Goal: Register for event/course

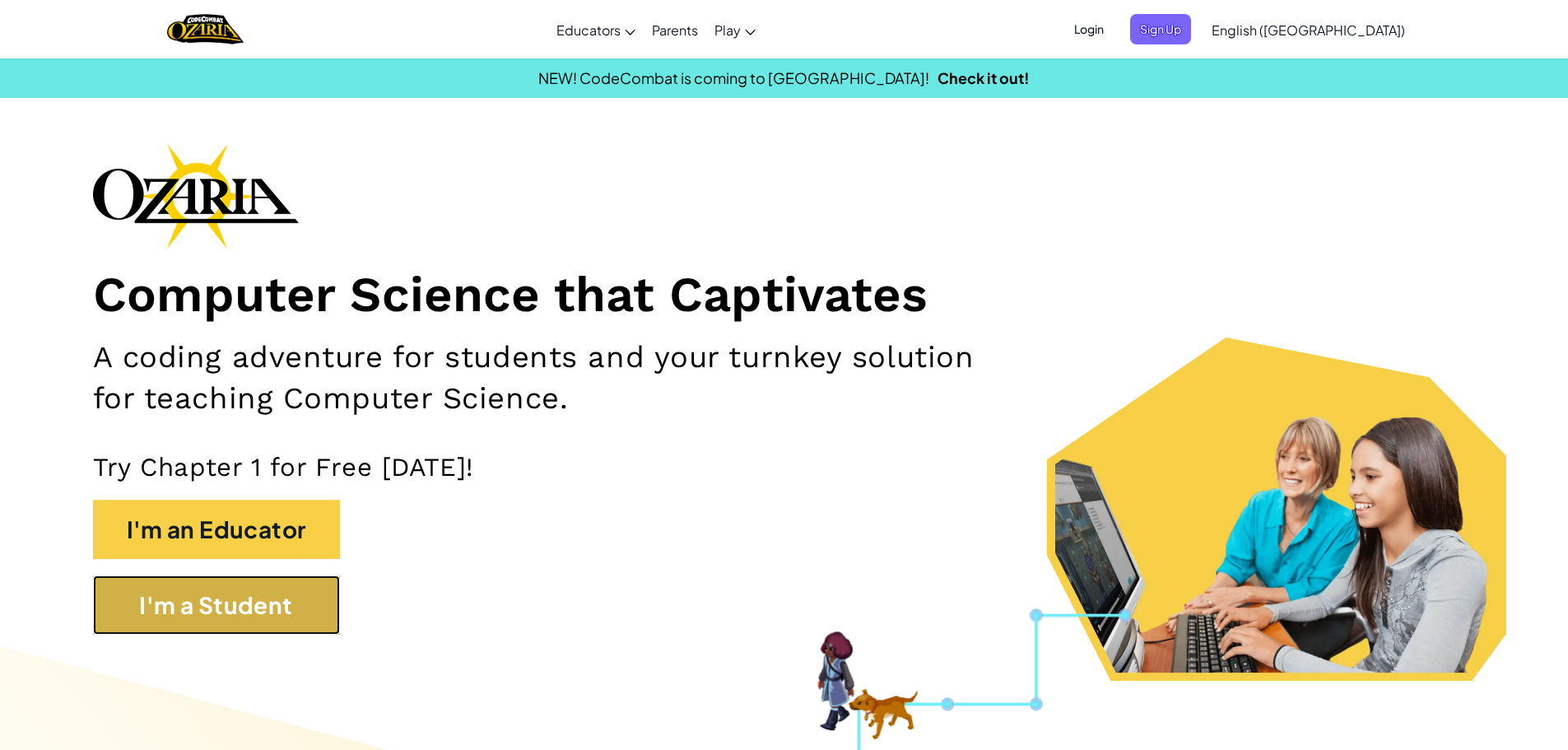
click at [270, 602] on button "I'm a Student" at bounding box center [216, 605] width 247 height 59
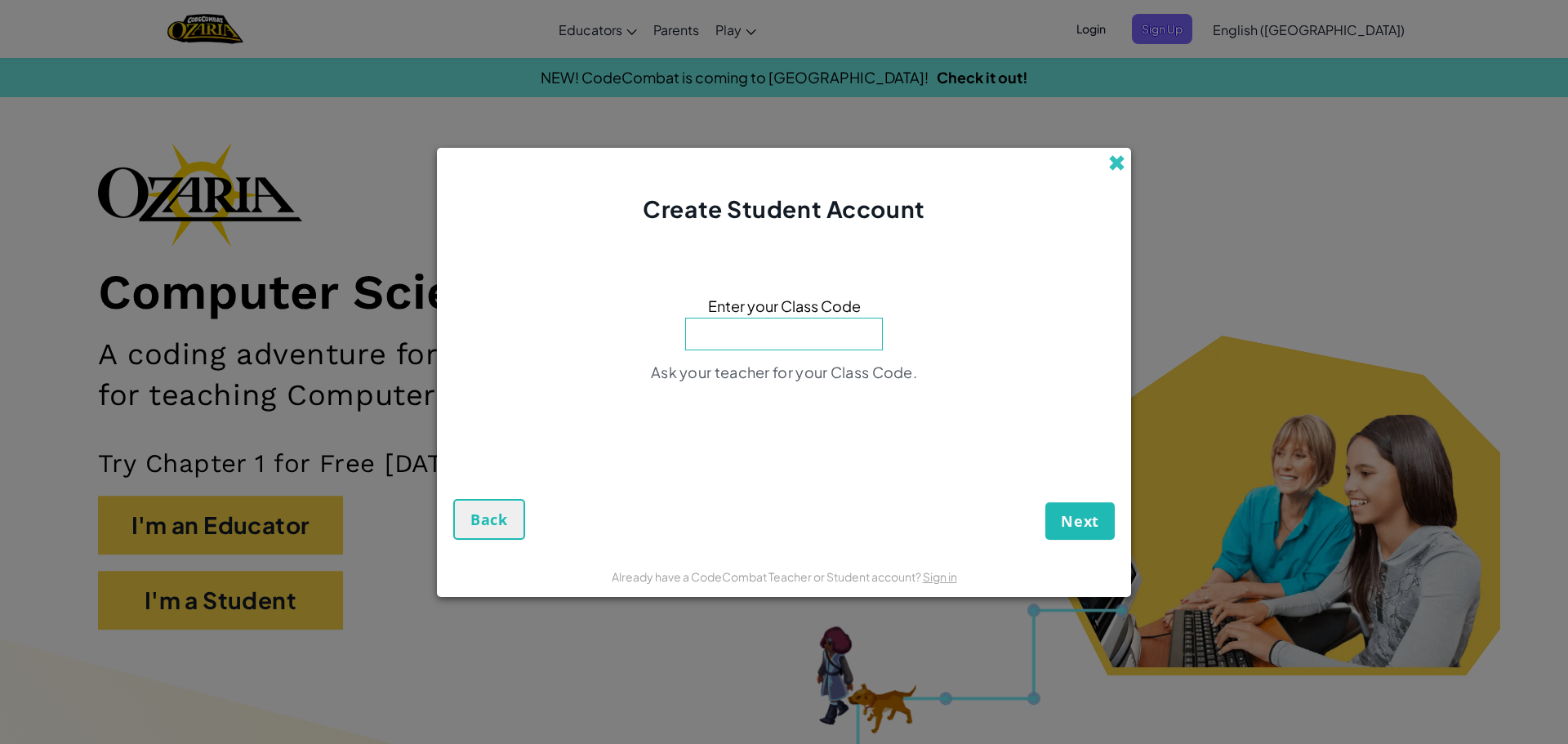
click at [1115, 157] on span at bounding box center [1116, 162] width 18 height 18
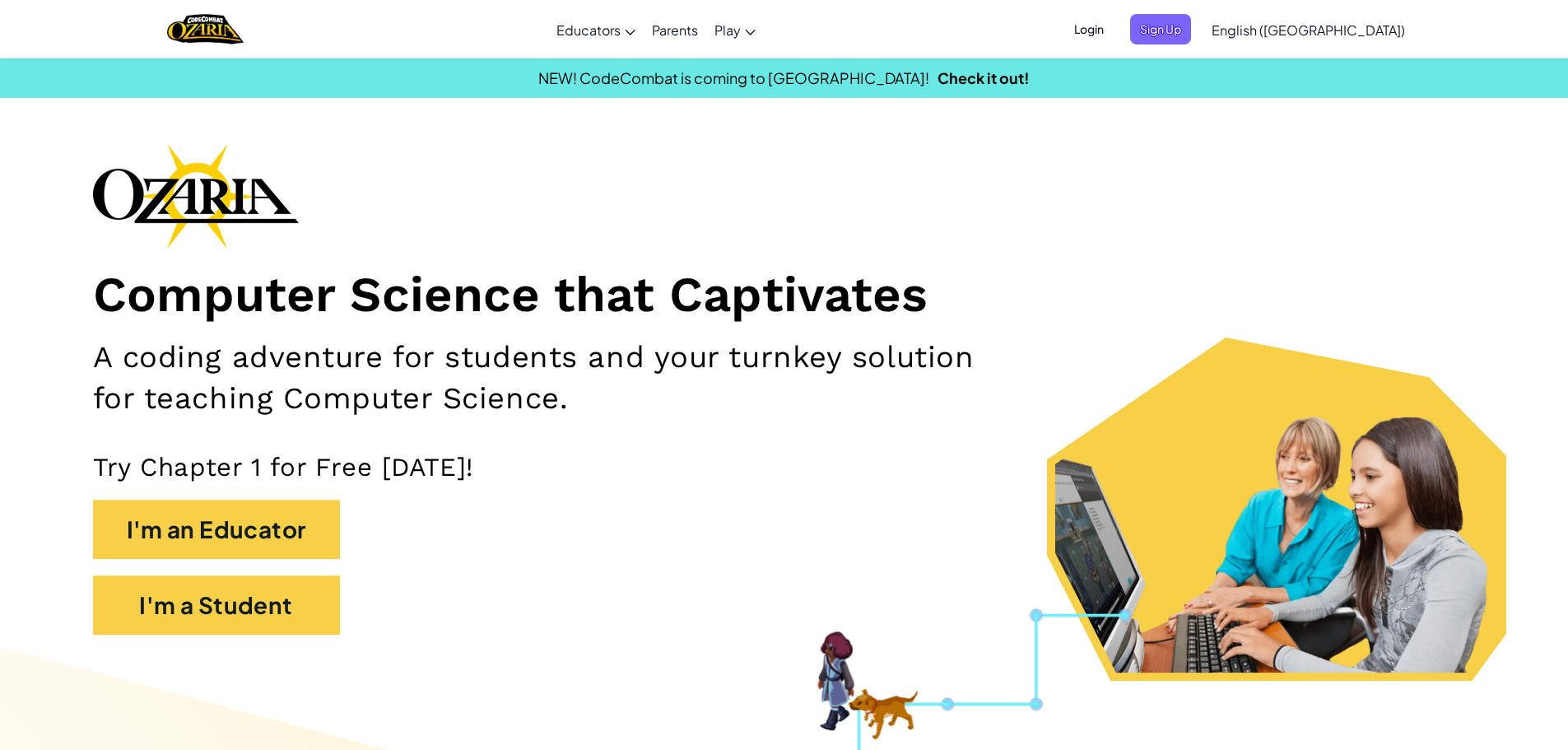
click at [1114, 37] on span "Login" at bounding box center [1089, 29] width 49 height 31
